Goal: Task Accomplishment & Management: Use online tool/utility

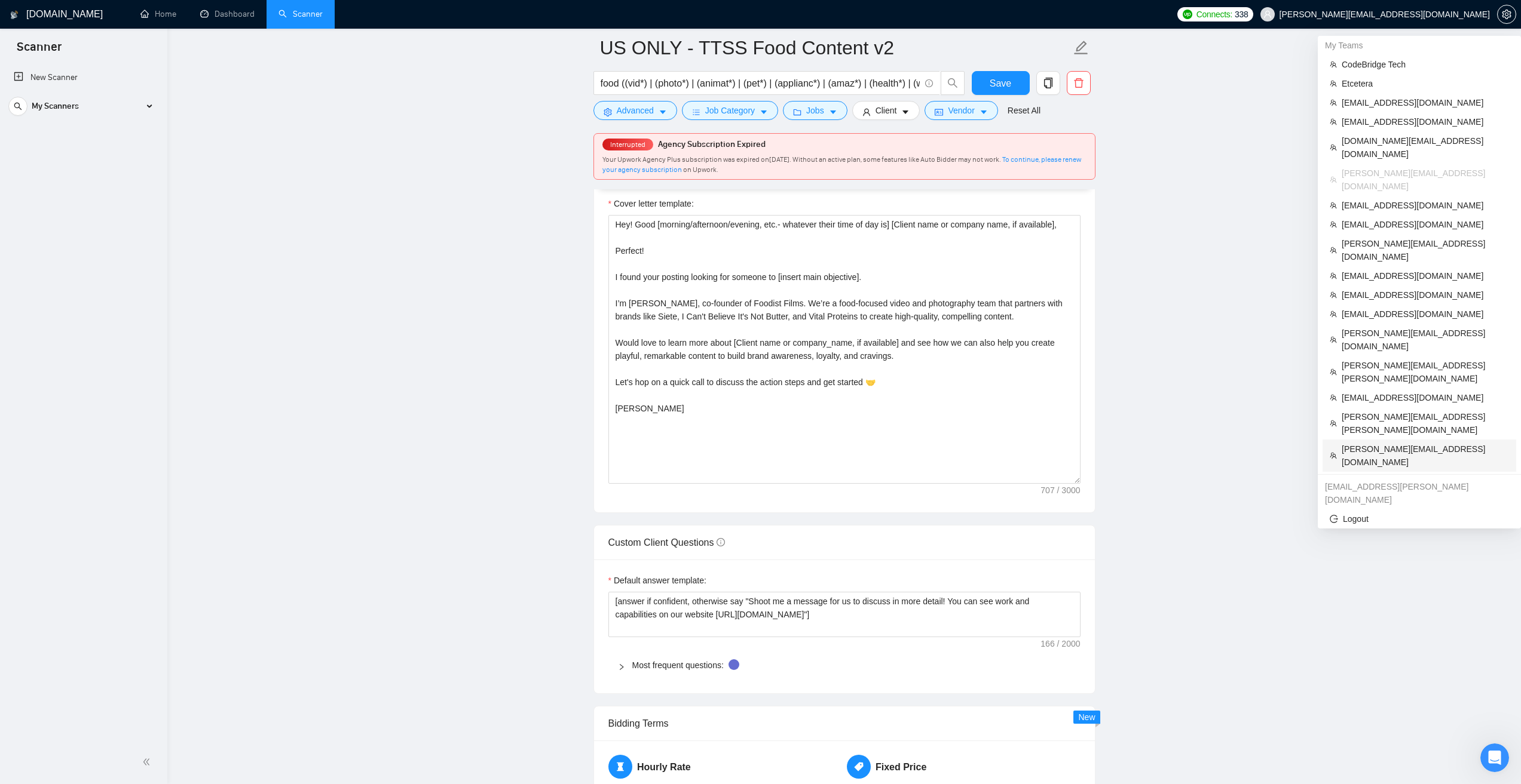
click at [1385, 443] on span "[PERSON_NAME][EMAIL_ADDRESS][DOMAIN_NAME]" at bounding box center [1425, 456] width 167 height 26
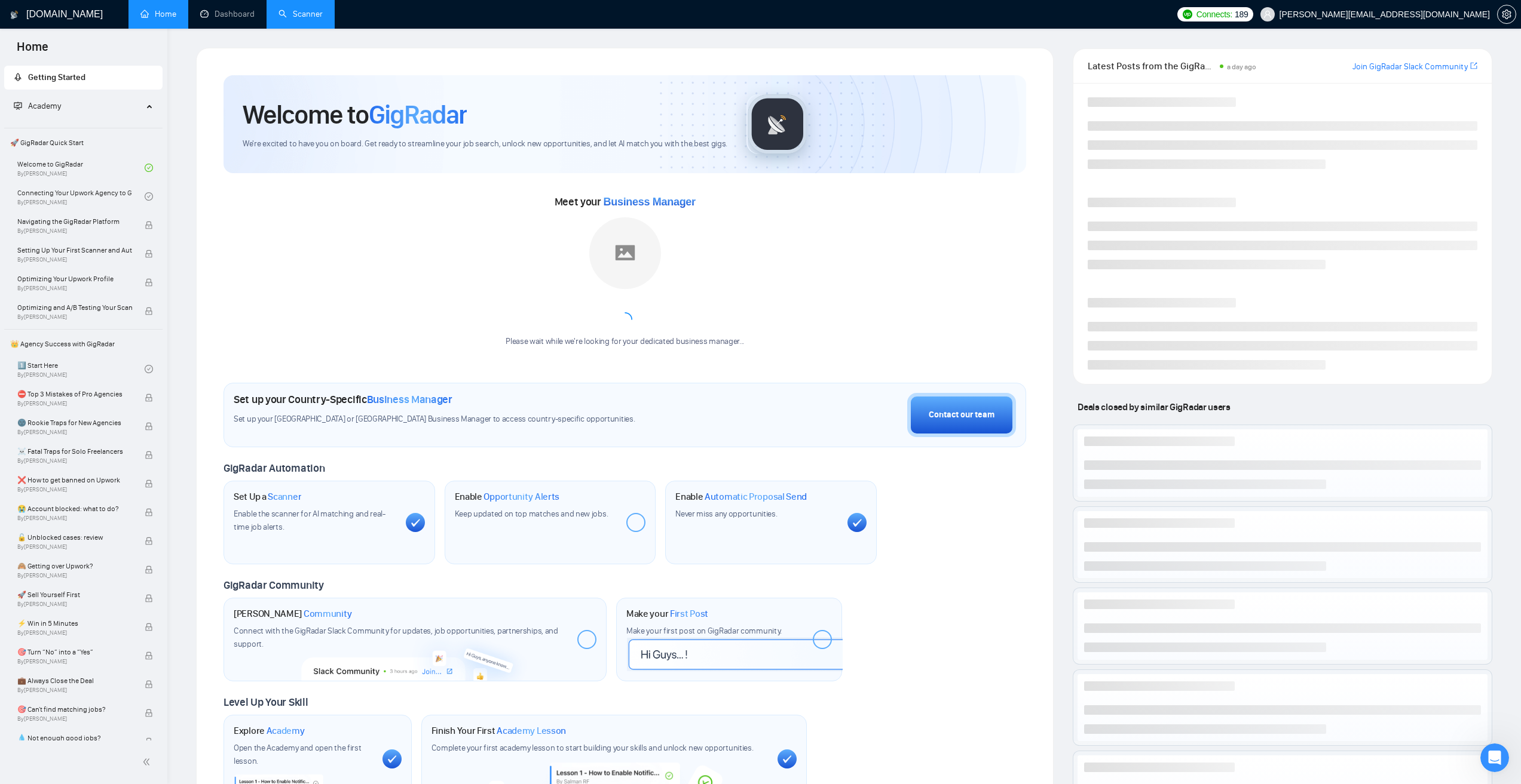
click at [300, 9] on link "Scanner" at bounding box center [300, 14] width 44 height 10
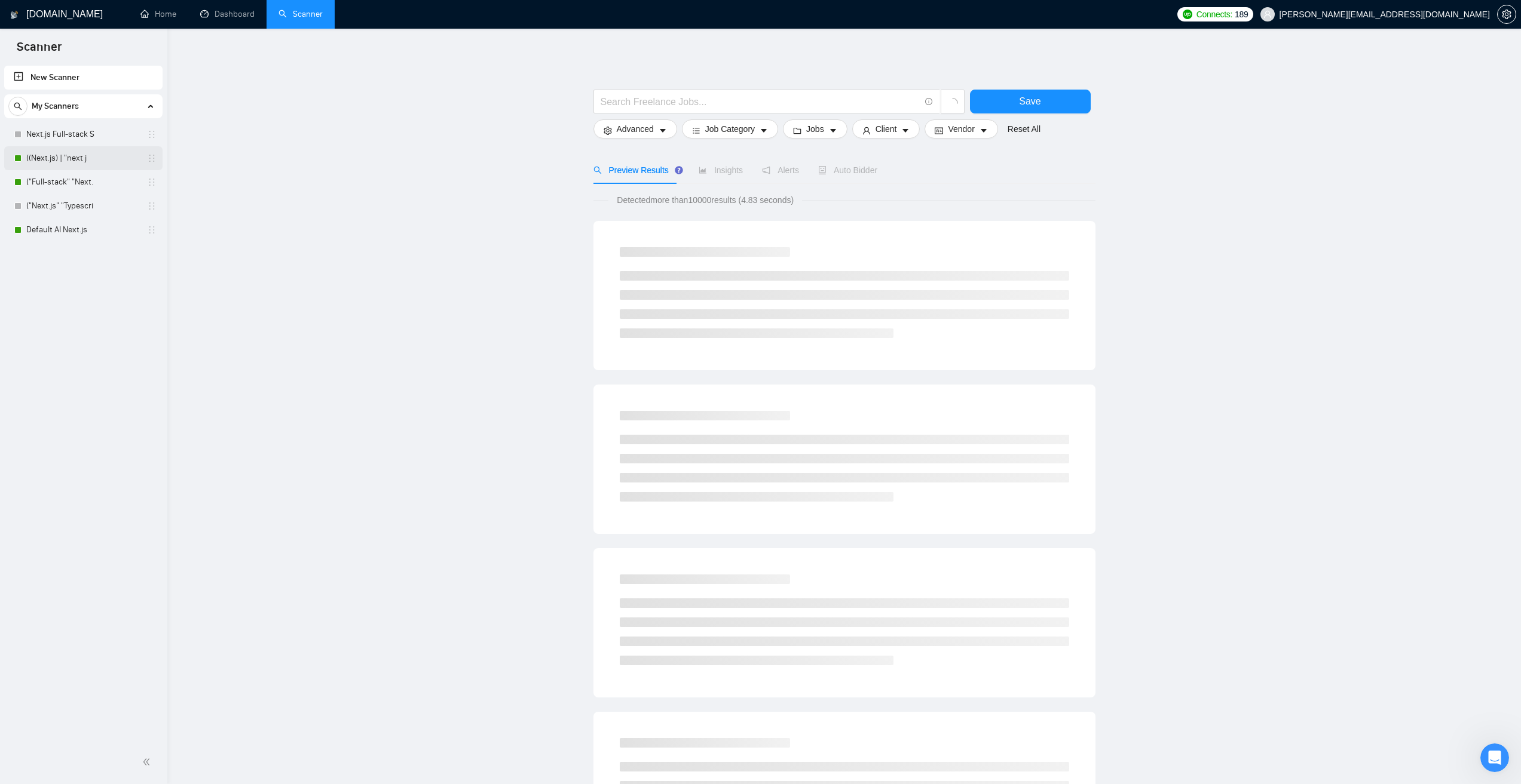
click at [85, 152] on link "((Next.js) | "next j" at bounding box center [83, 158] width 113 height 24
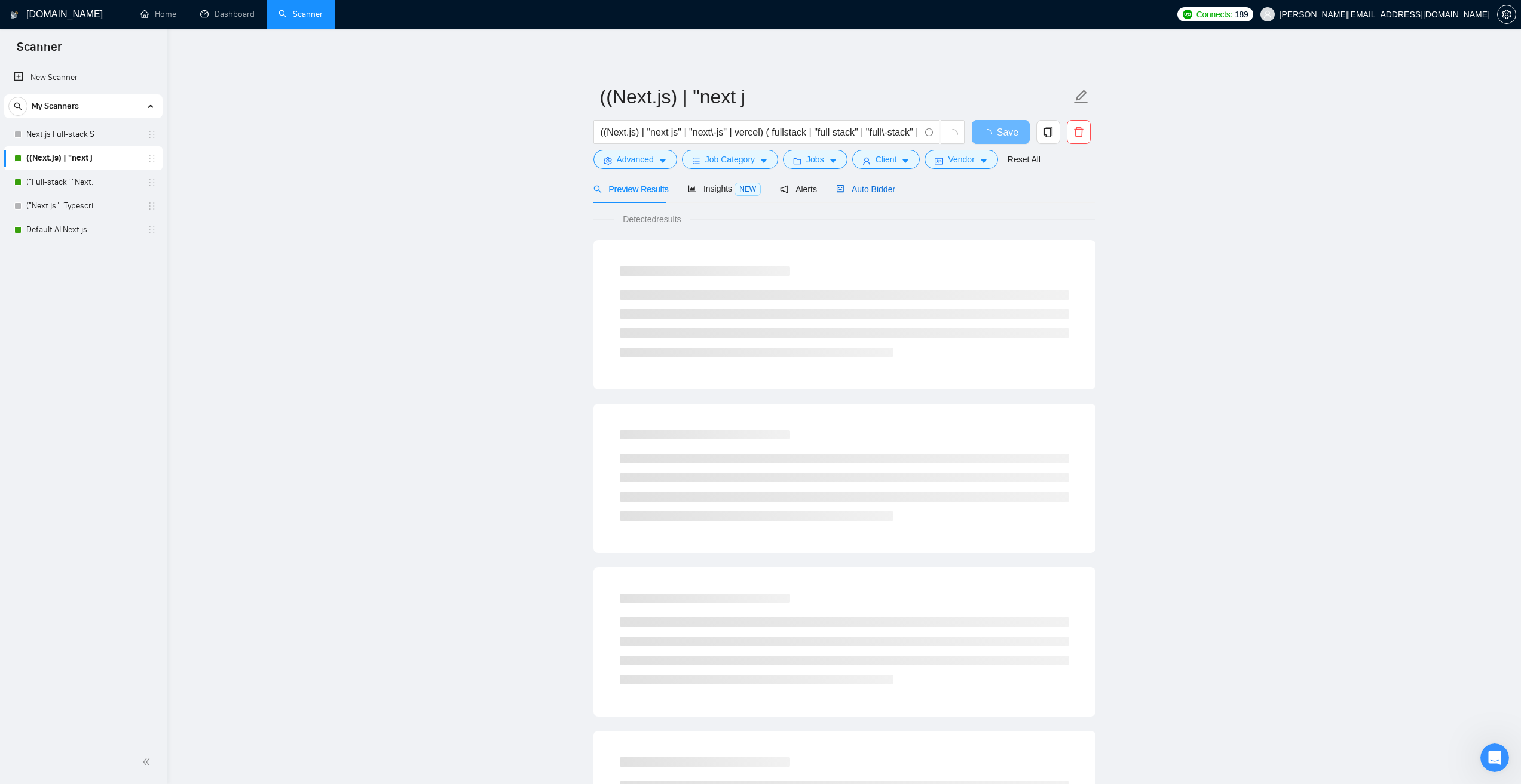
click at [876, 195] on div "Auto Bidder" at bounding box center [865, 189] width 59 height 13
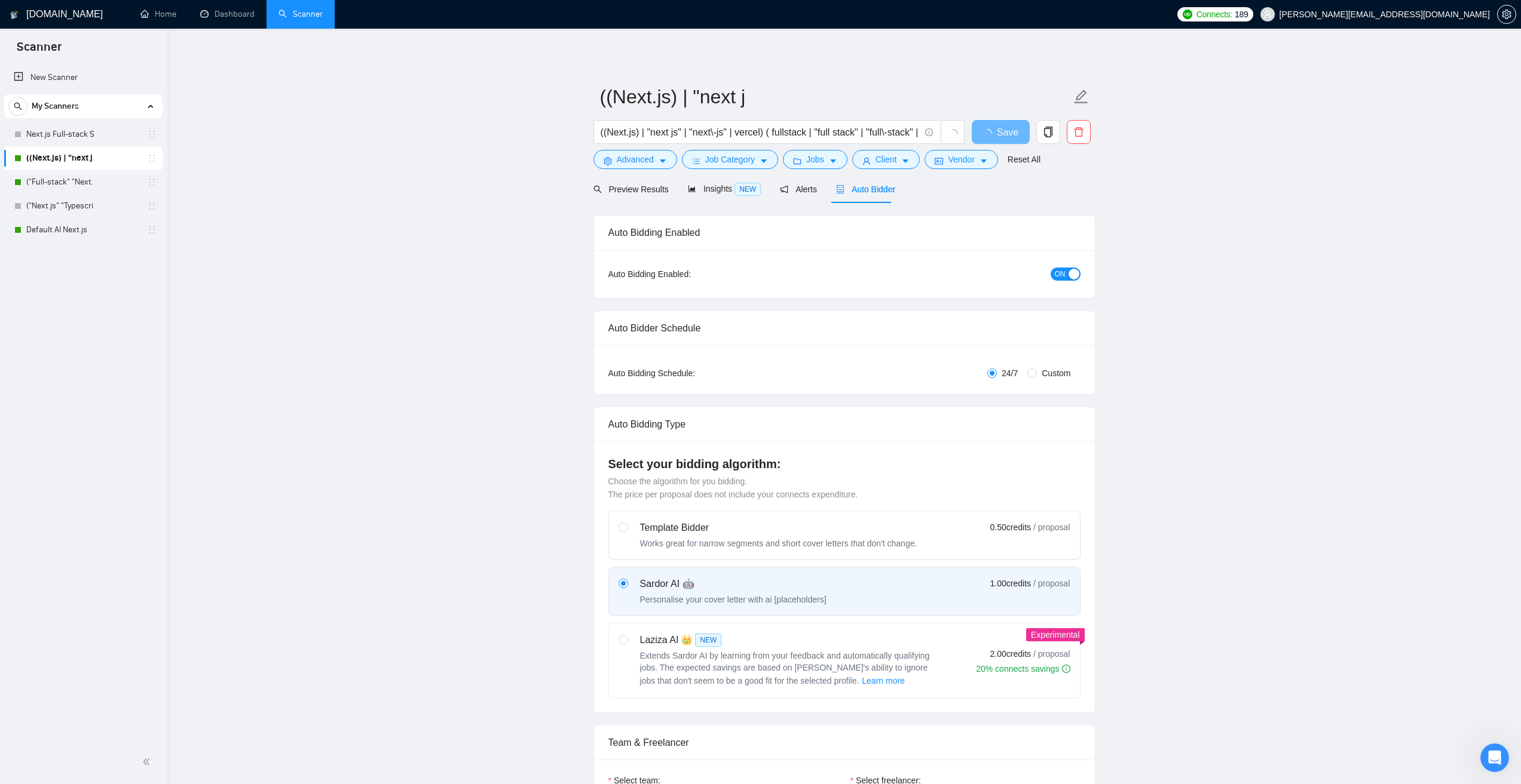
checkbox input "true"
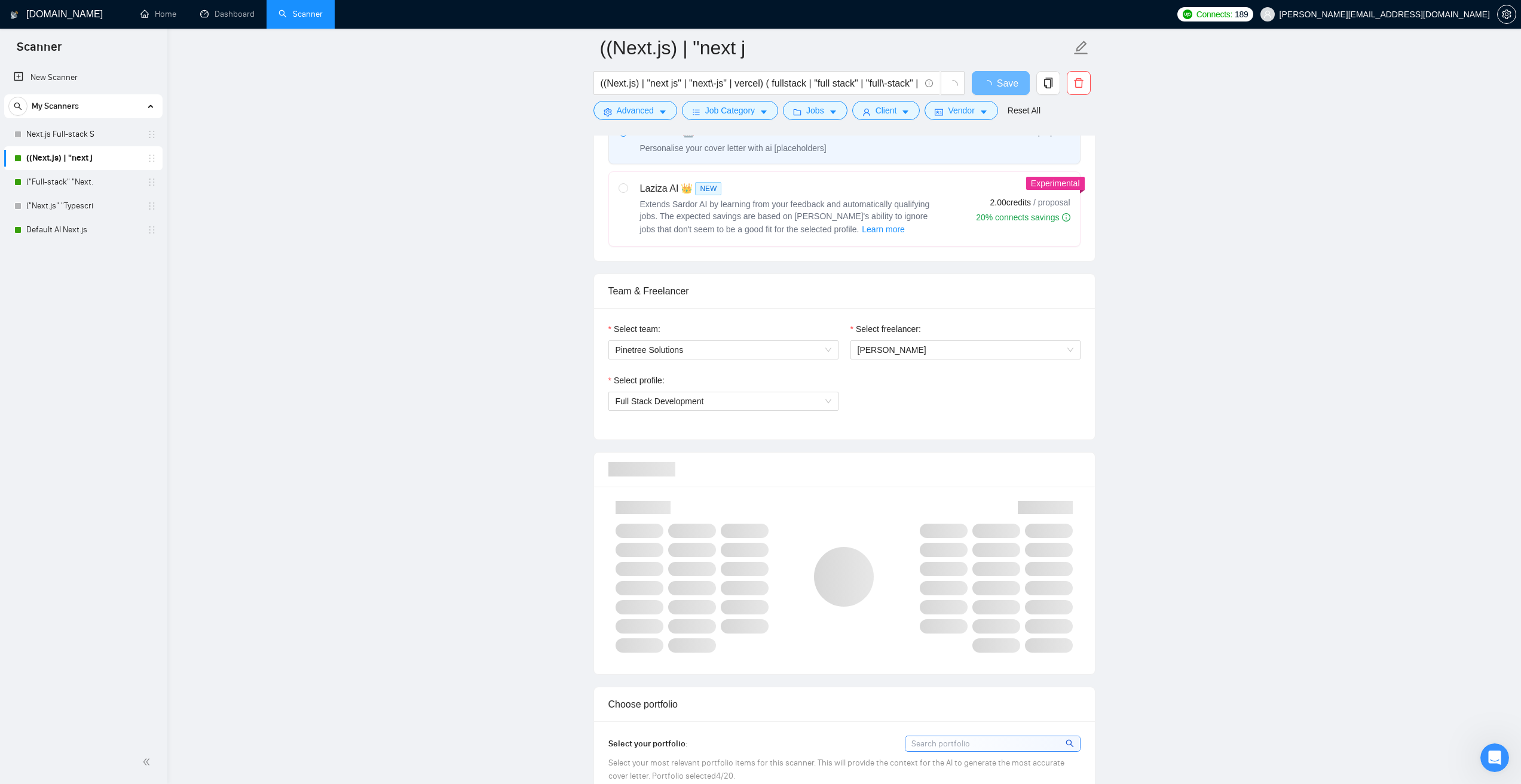
scroll to position [538, 0]
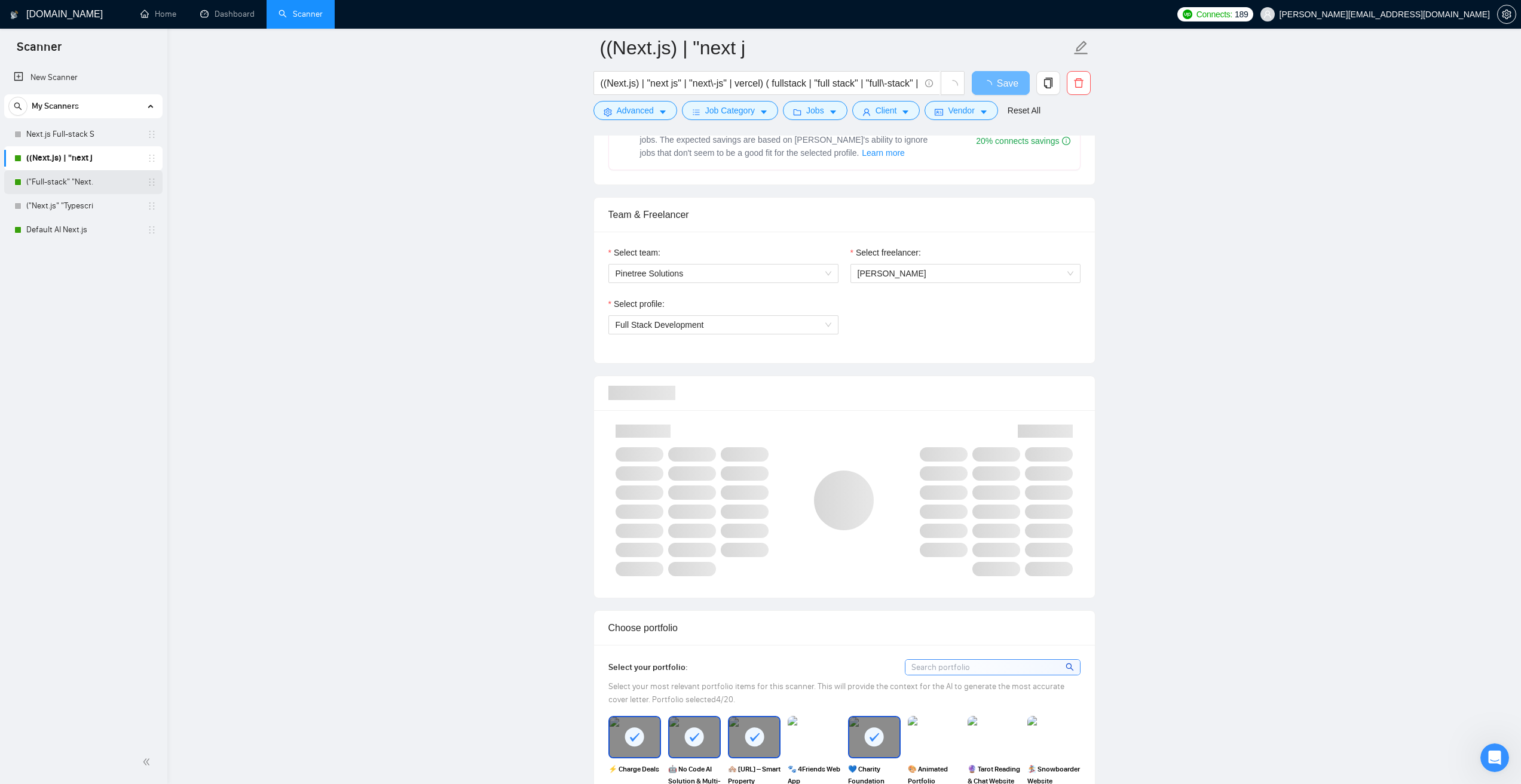
click at [106, 184] on link "("Full-stack" "Next." at bounding box center [83, 182] width 113 height 24
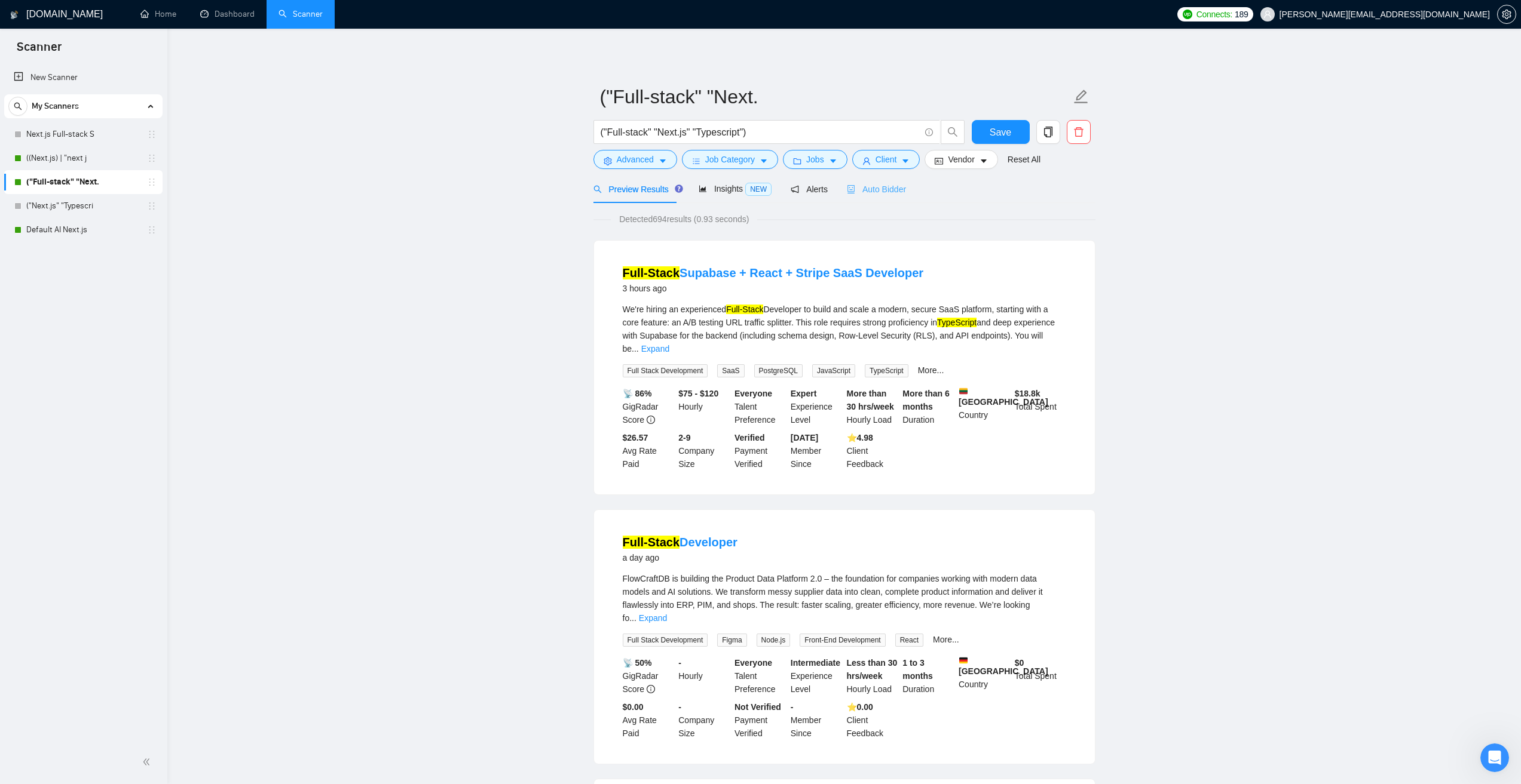
click at [893, 196] on div "Auto Bidder" at bounding box center [876, 189] width 59 height 28
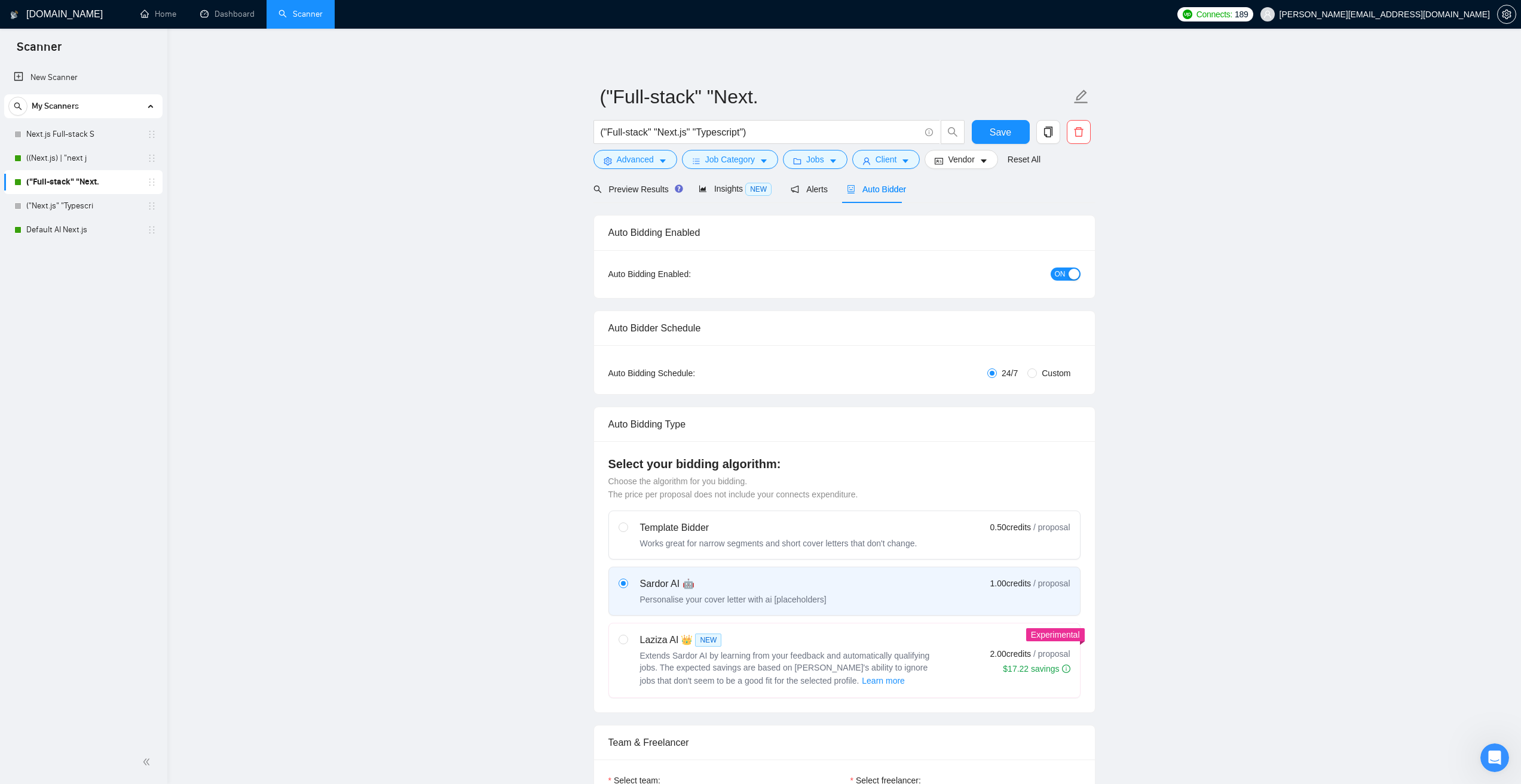
checkbox input "true"
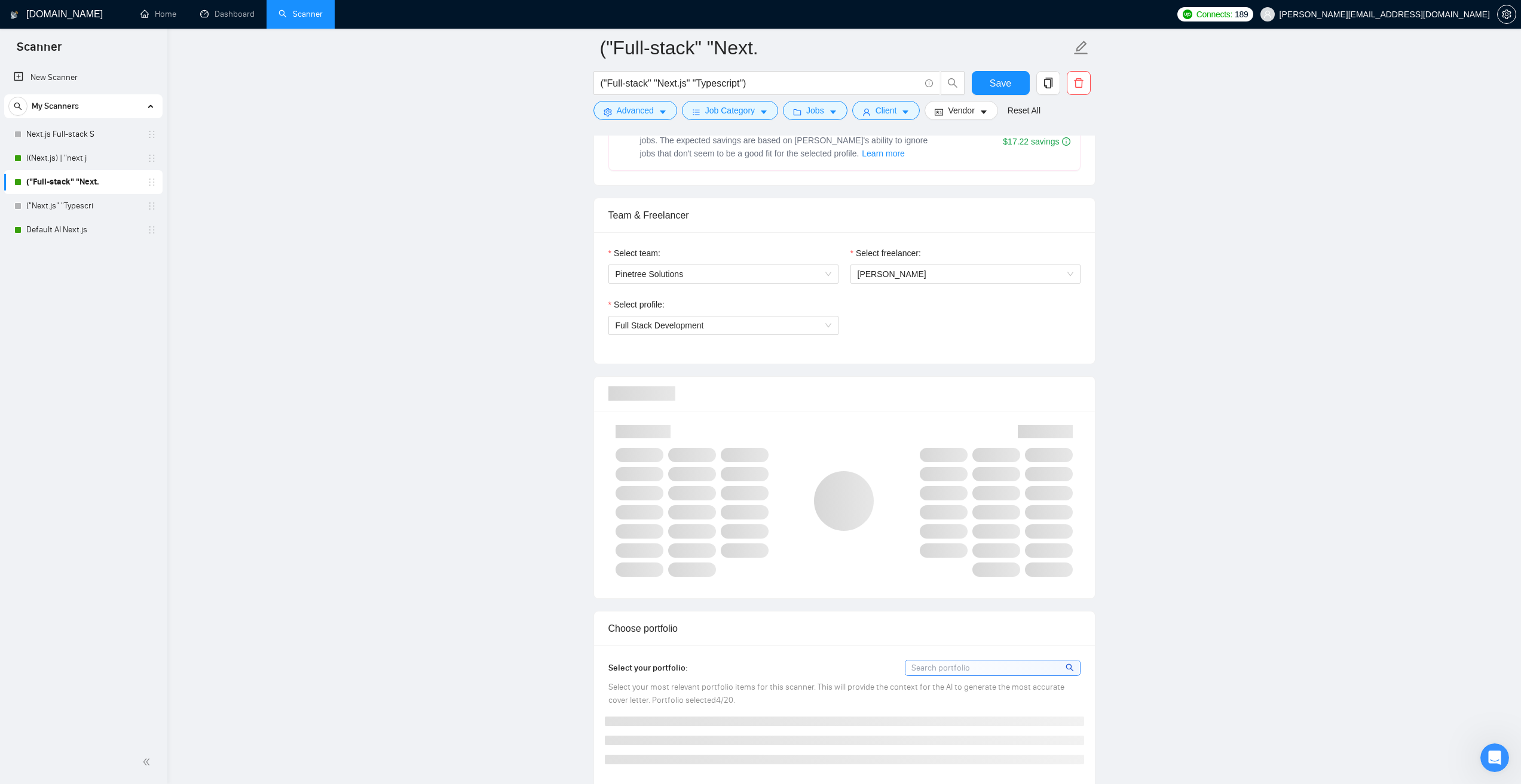
scroll to position [538, 0]
